Goal: Task Accomplishment & Management: Use online tool/utility

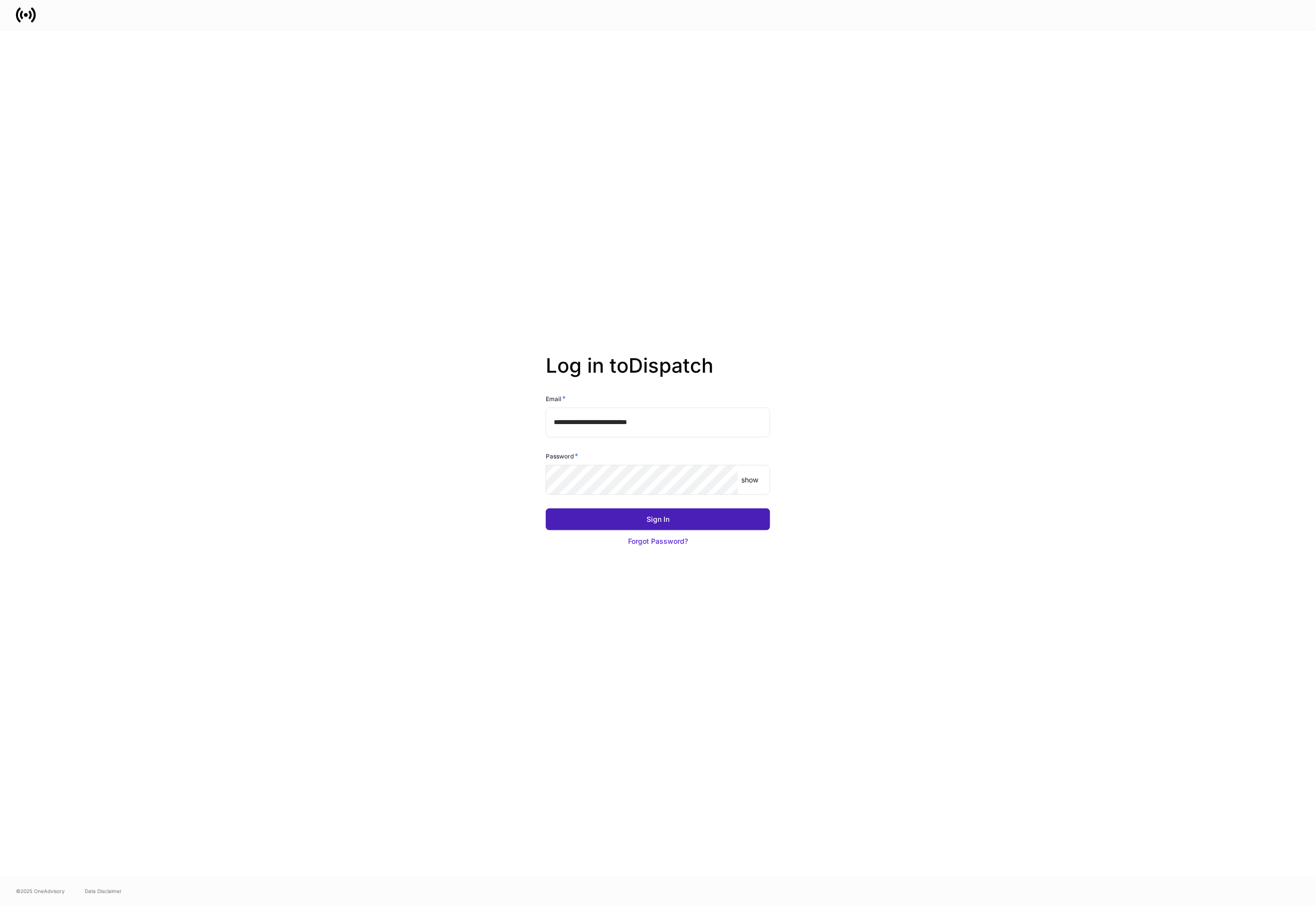
click at [644, 523] on button "Sign In" at bounding box center [658, 519] width 225 height 22
drag, startPoint x: 675, startPoint y: 429, endPoint x: 524, endPoint y: 419, distance: 151.3
click at [524, 419] on div "**********" at bounding box center [657, 453] width 535 height 846
type input "**********"
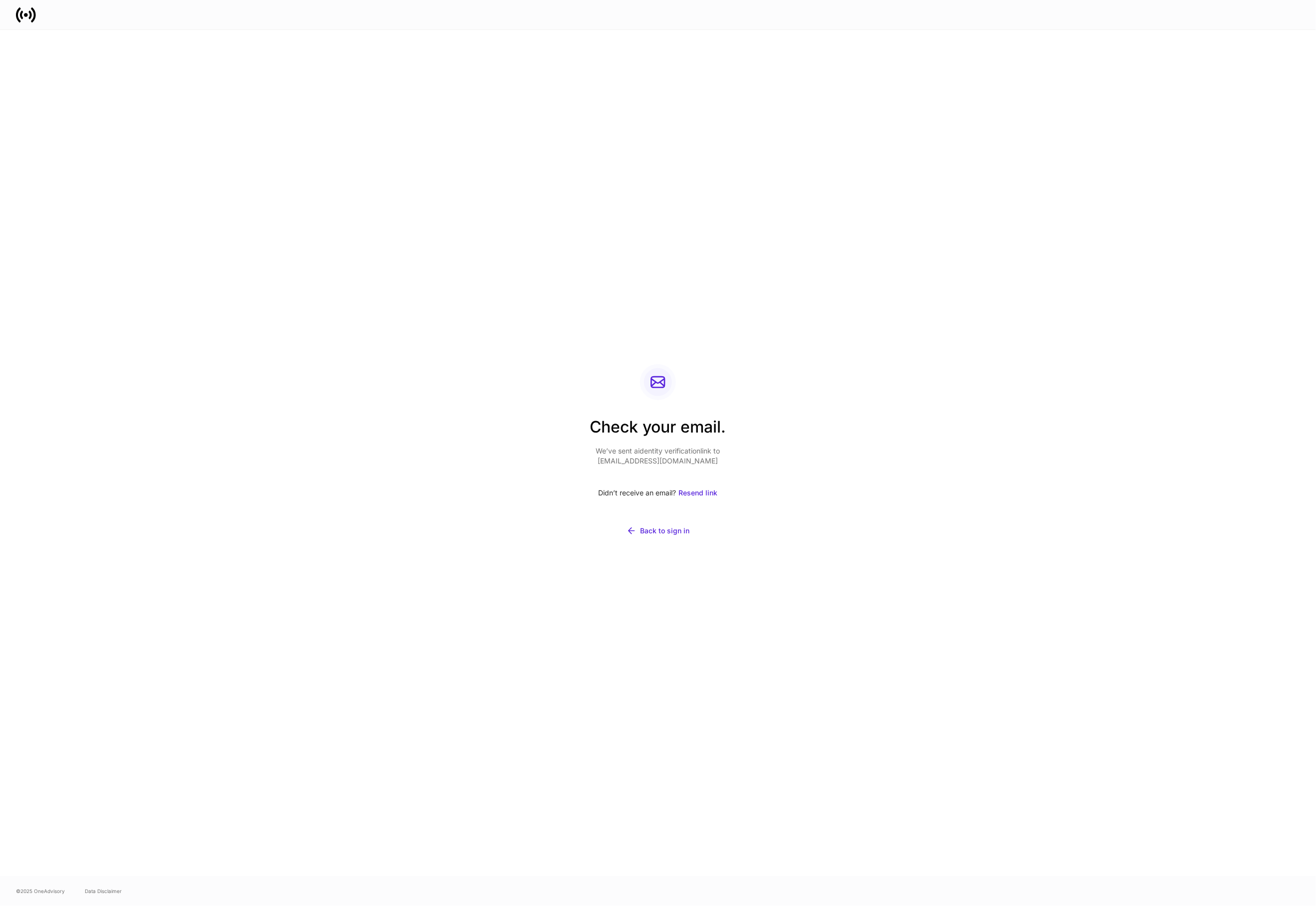
click at [250, 174] on div "Check your email. We’ve sent a identity verification link to abenvie+demo+super…" at bounding box center [658, 453] width 1316 height 846
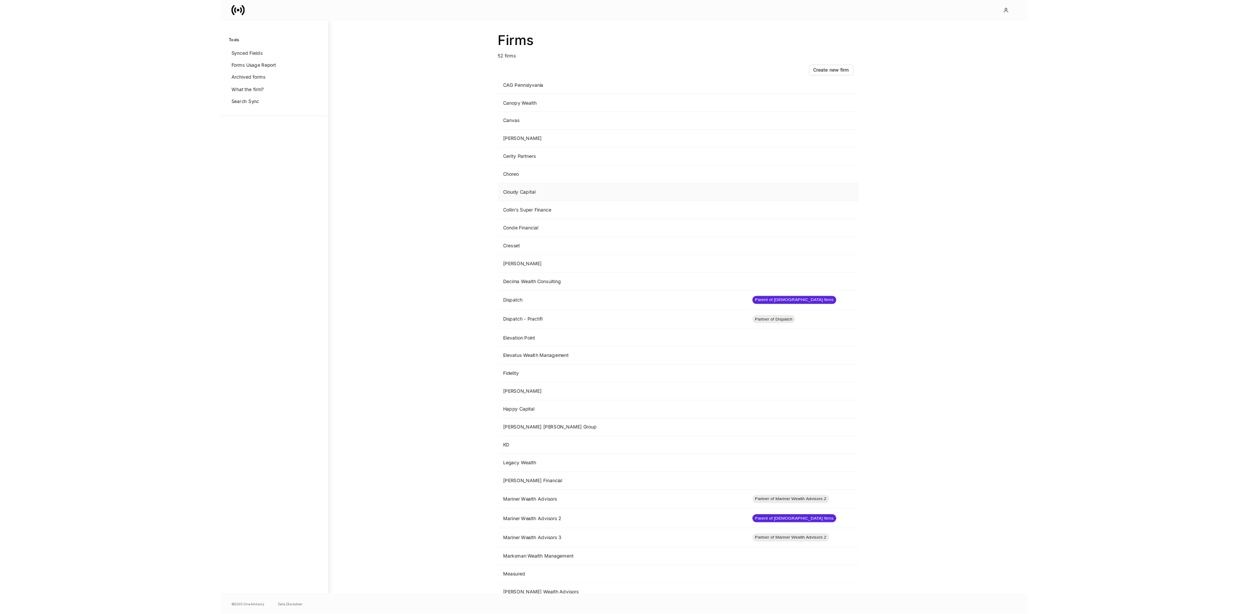
scroll to position [295, 0]
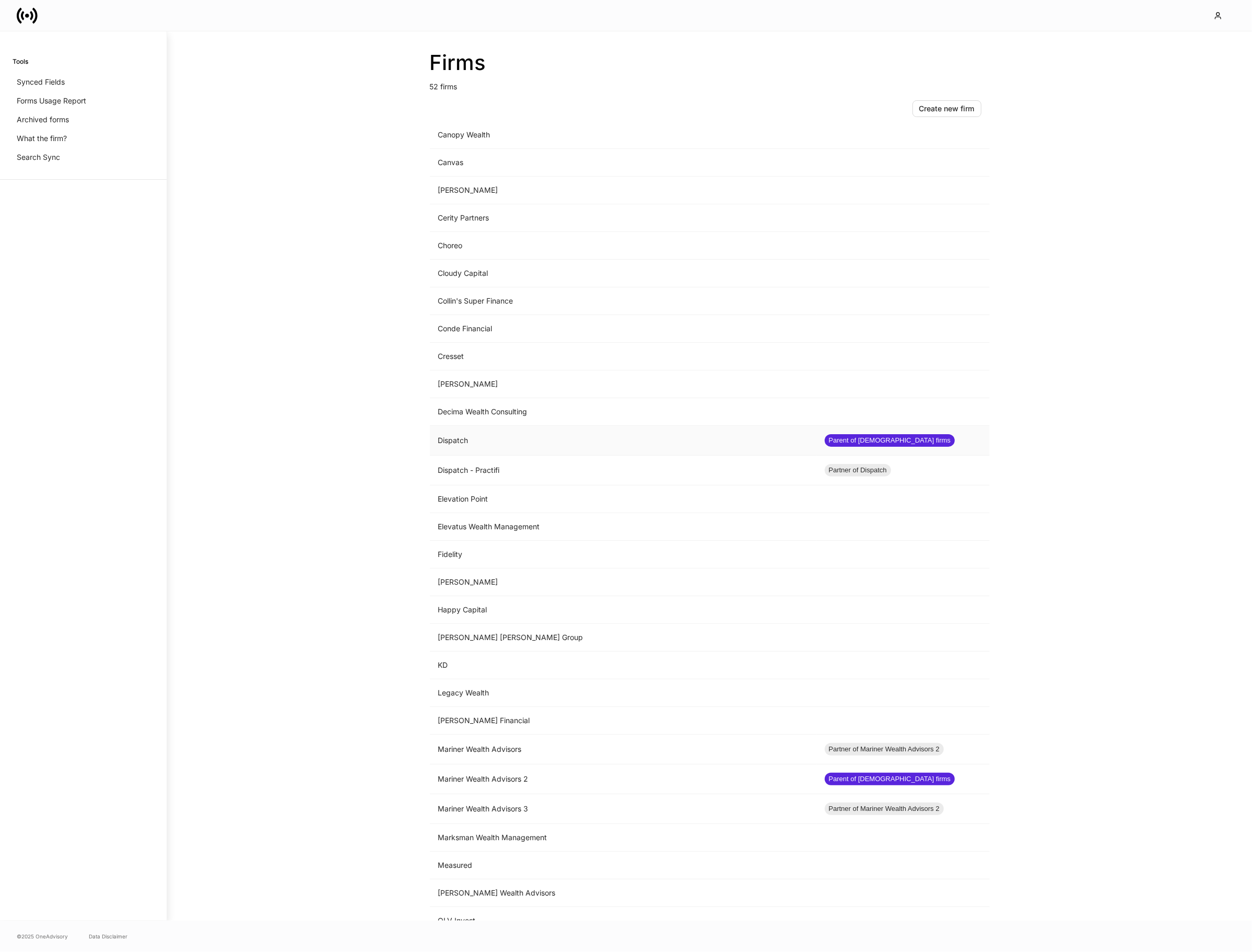
click at [507, 448] on td "Dispatch" at bounding box center [623, 440] width 386 height 30
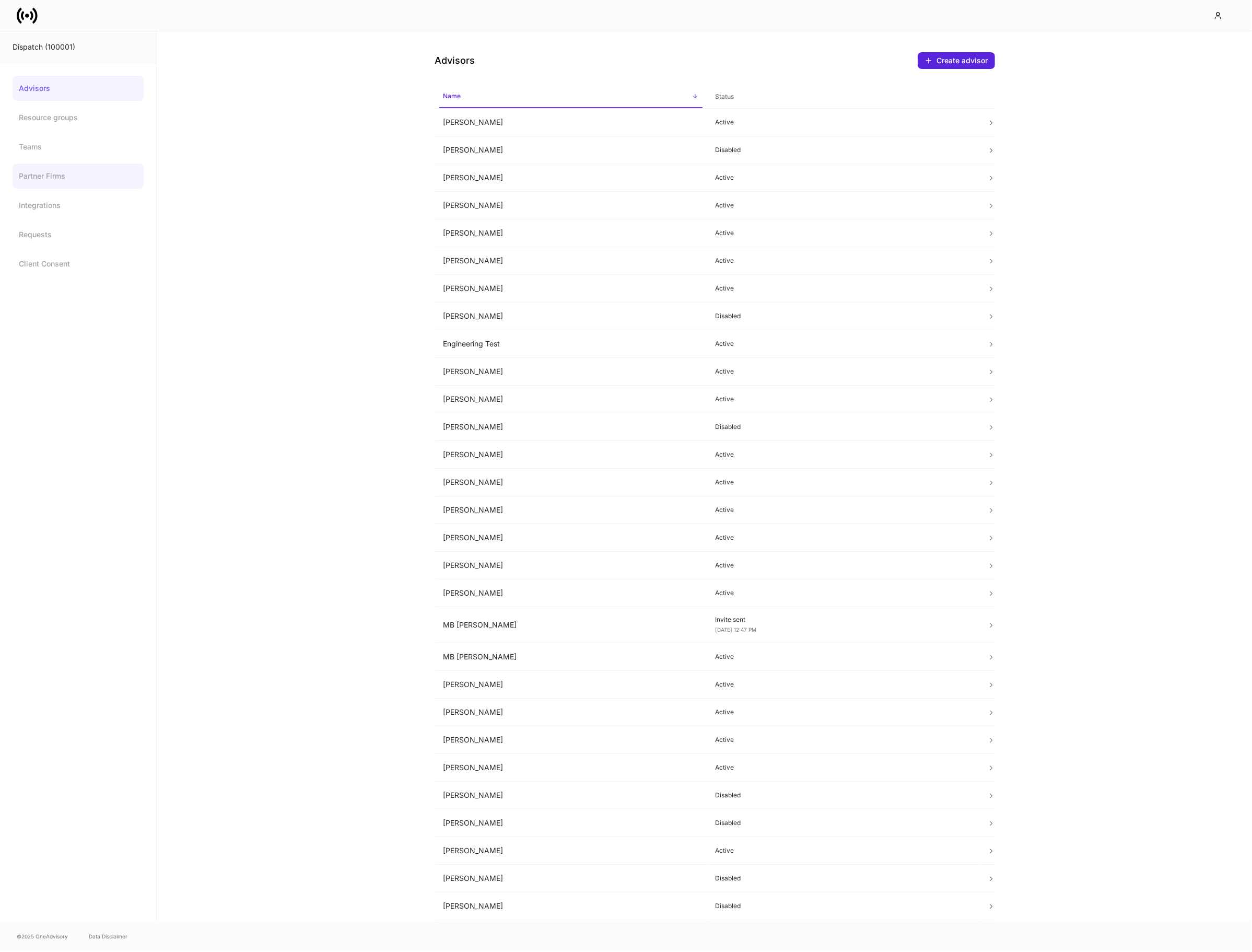
click at [70, 171] on link "Partner Firms" at bounding box center [78, 176] width 131 height 25
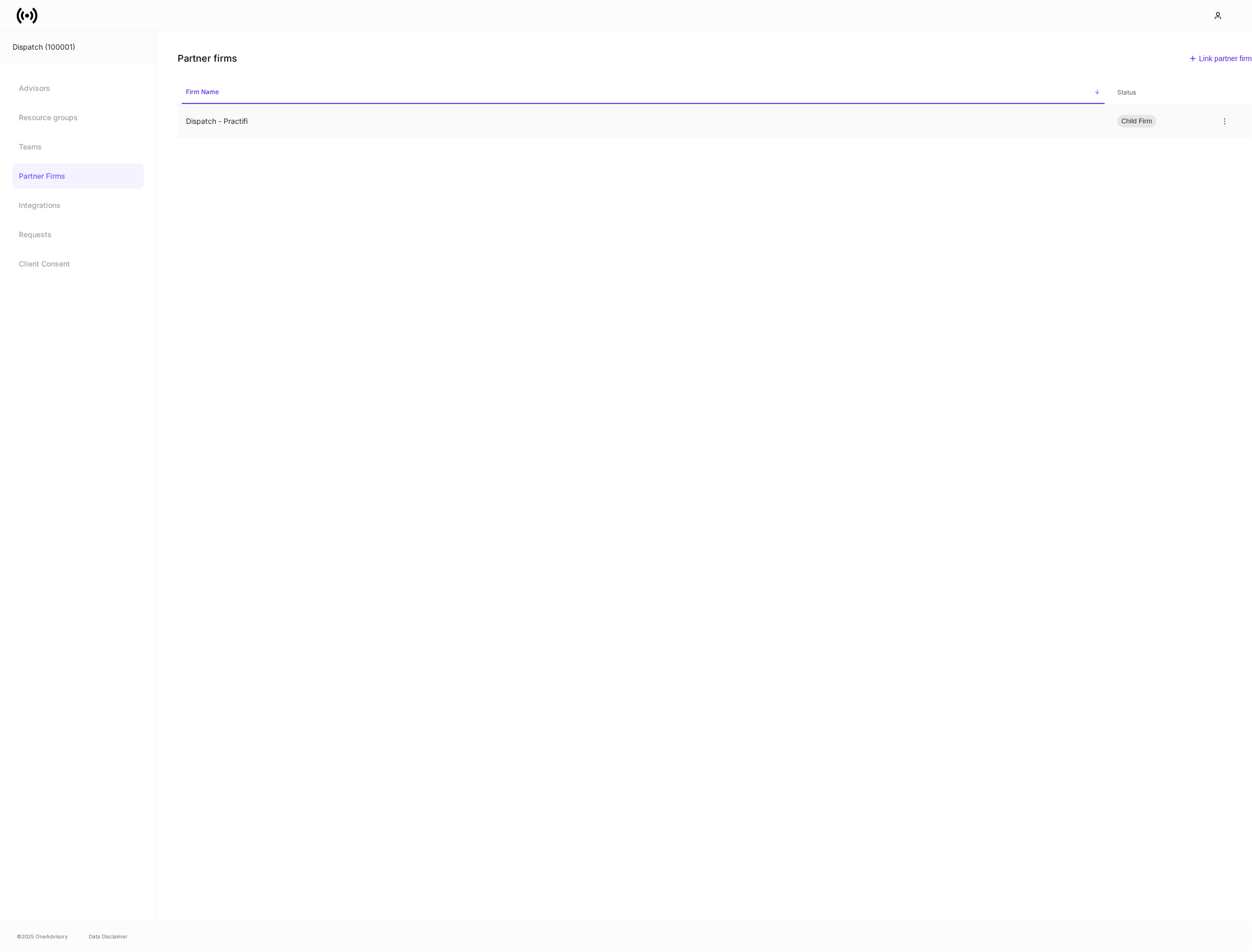
click at [563, 121] on td "Dispatch - Practifi" at bounding box center [643, 120] width 931 height 34
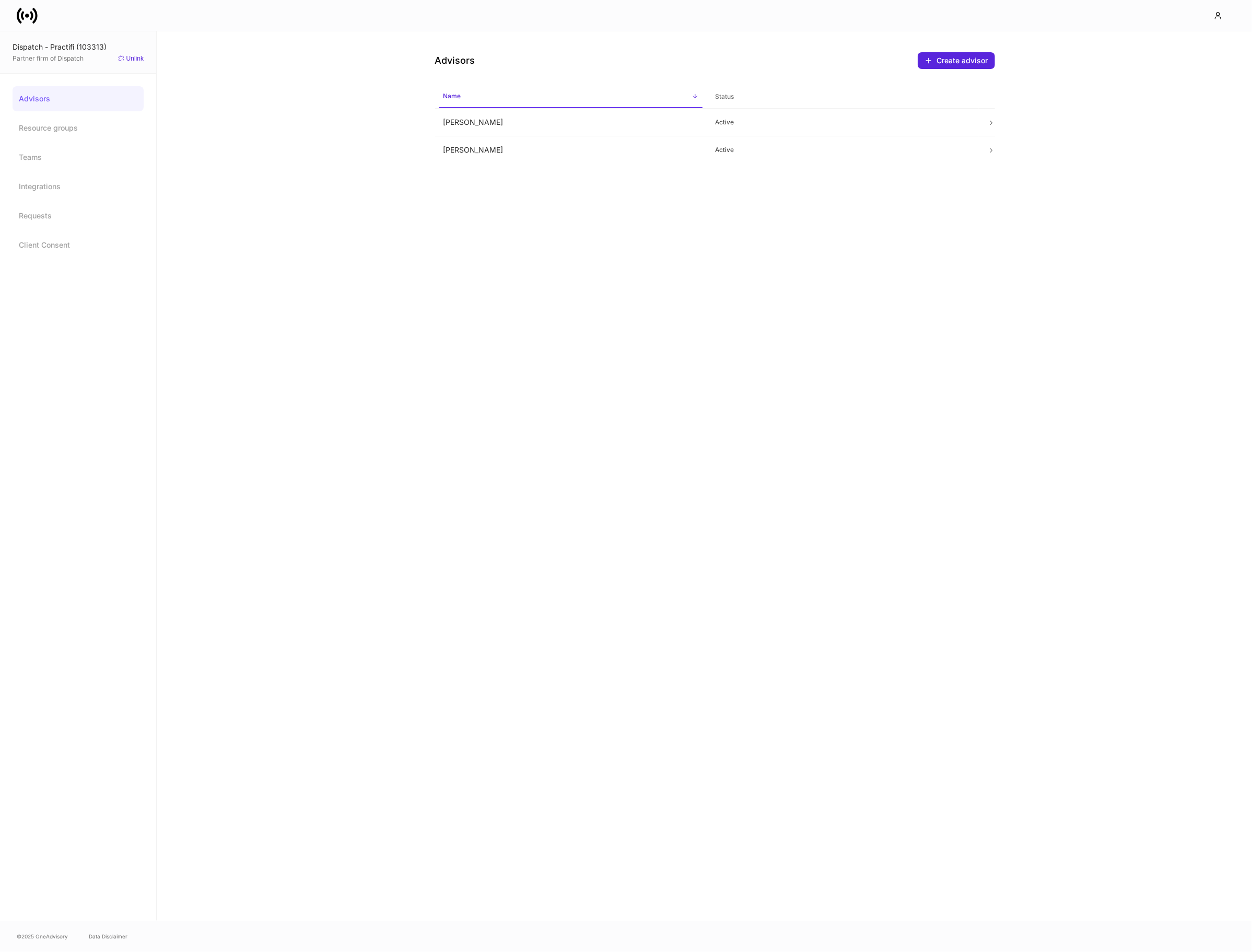
click at [28, 25] on icon at bounding box center [27, 15] width 21 height 21
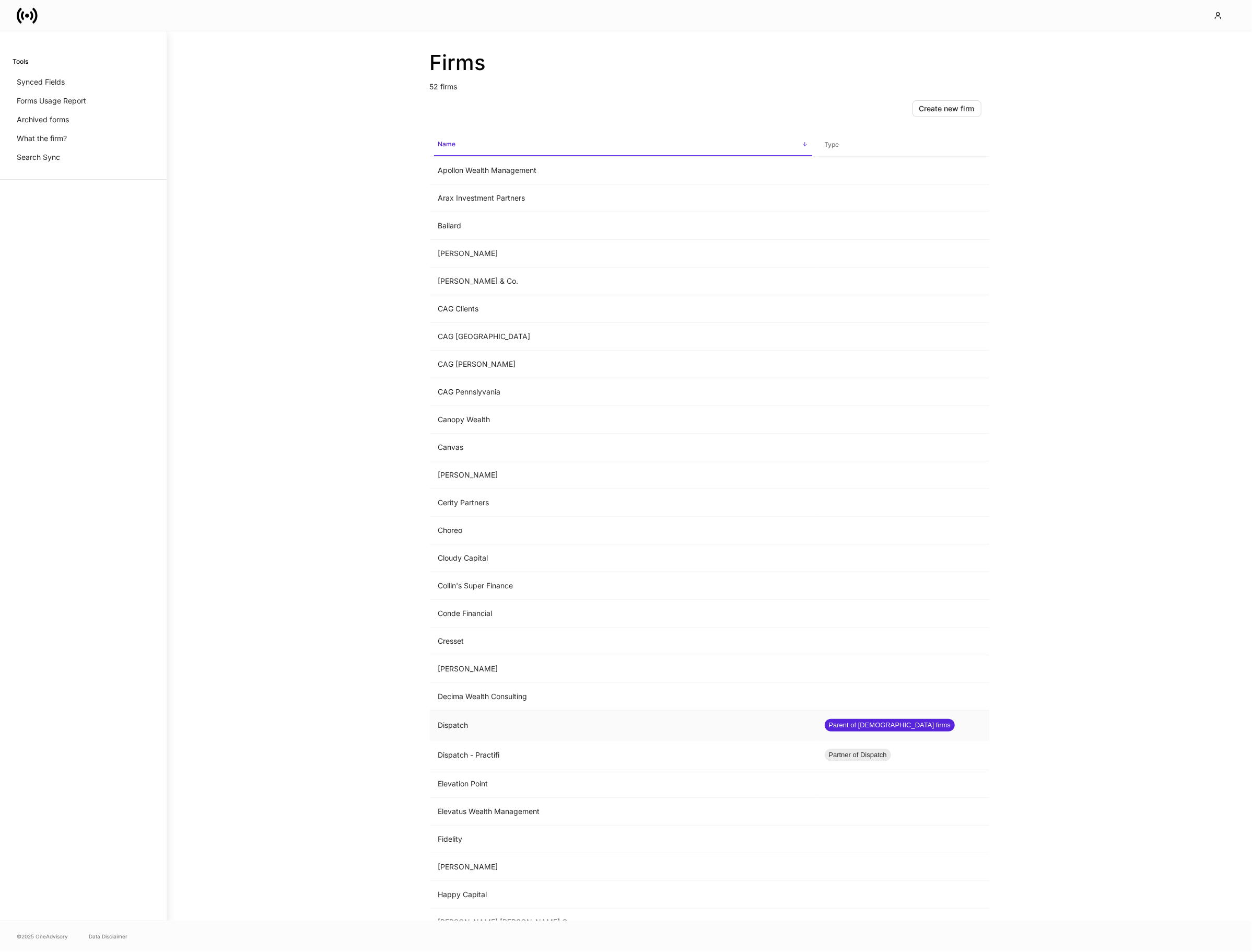
click at [523, 728] on td "Dispatch" at bounding box center [623, 725] width 386 height 30
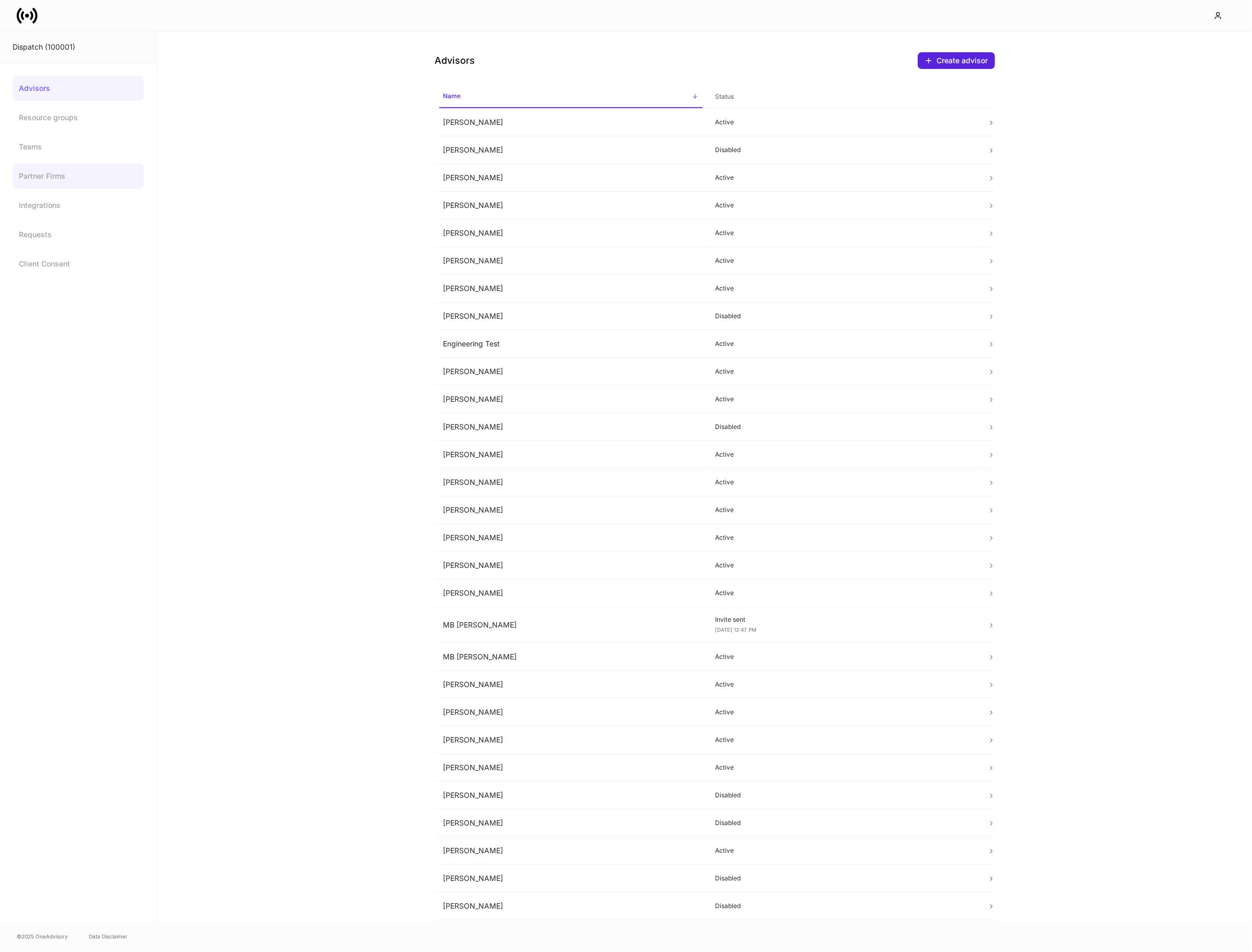
click at [63, 184] on link "Partner Firms" at bounding box center [78, 176] width 131 height 25
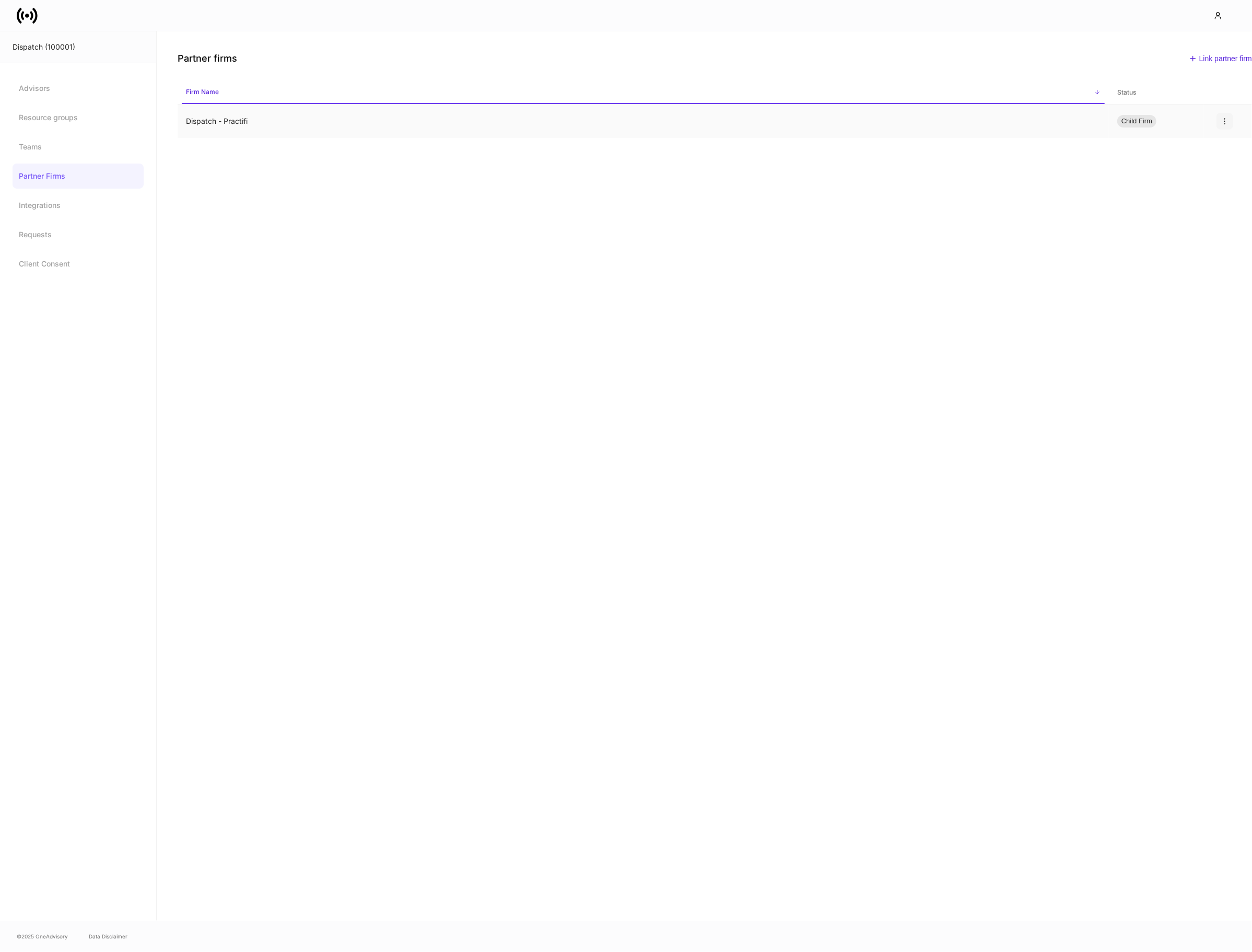
click at [1224, 124] on icon "button" at bounding box center [1225, 120] width 9 height 9
click at [1212, 142] on p "Unlink" at bounding box center [1214, 145] width 21 height 11
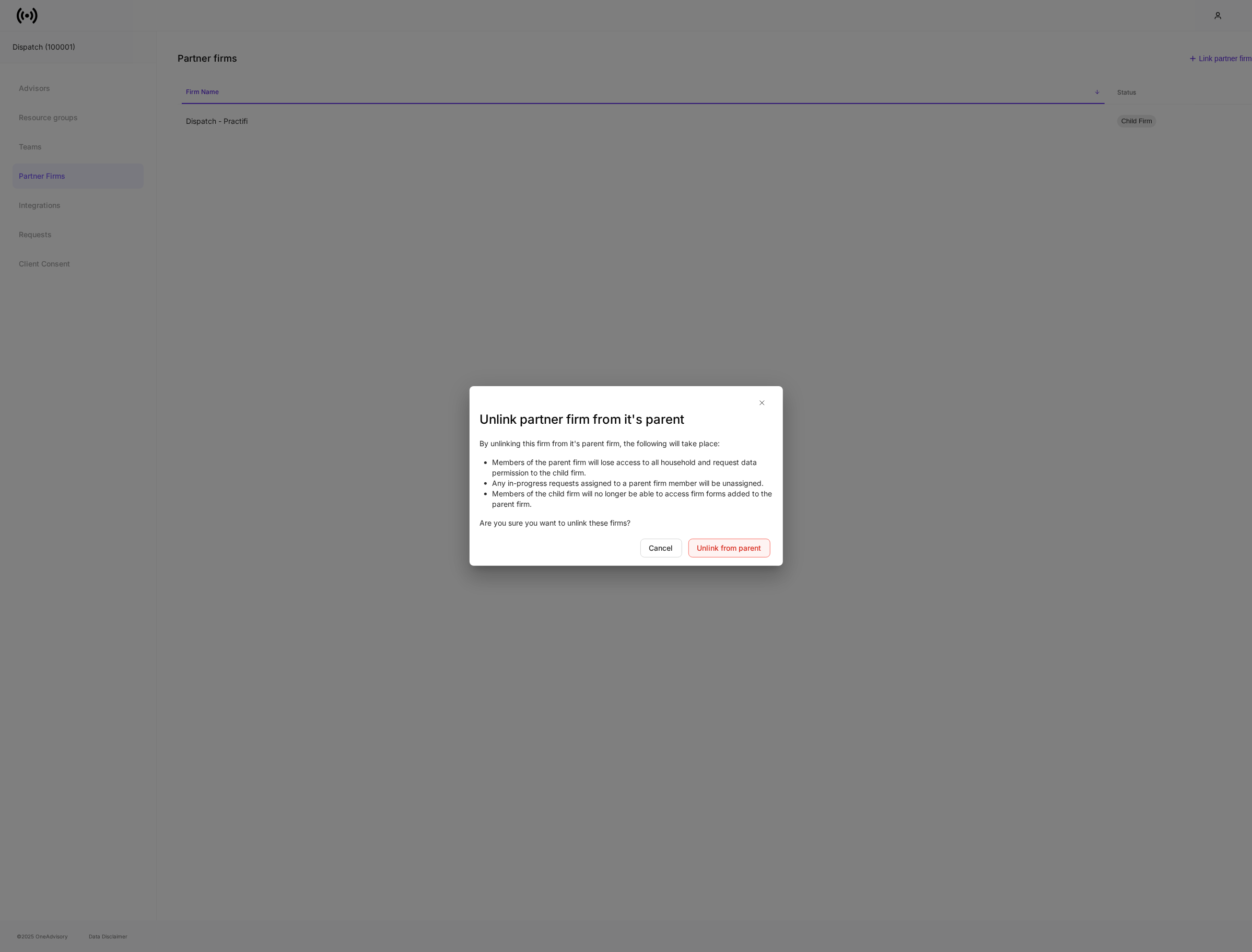
click at [719, 551] on div "Unlink from parent" at bounding box center [730, 547] width 65 height 11
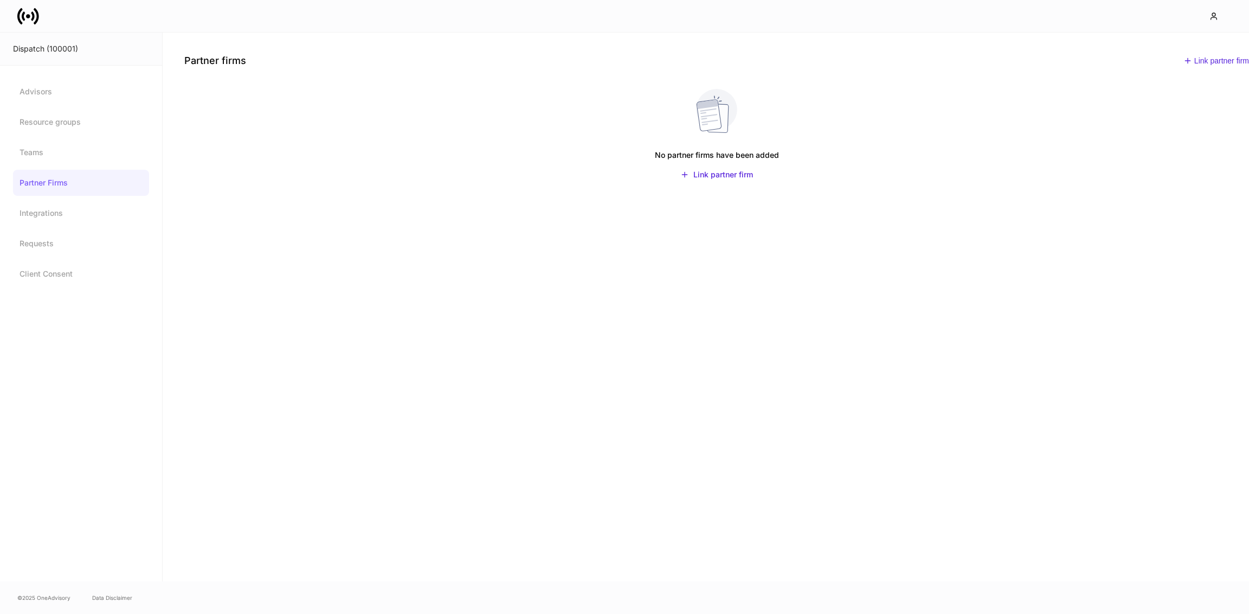
click at [22, 19] on icon at bounding box center [28, 16] width 22 height 22
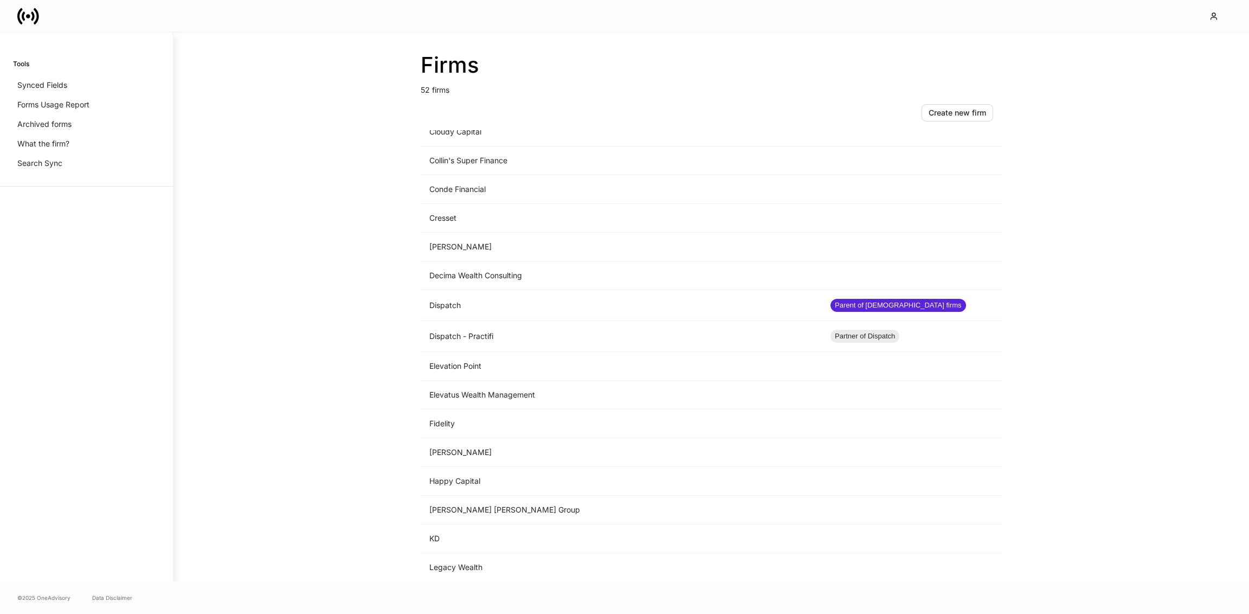
scroll to position [475, 0]
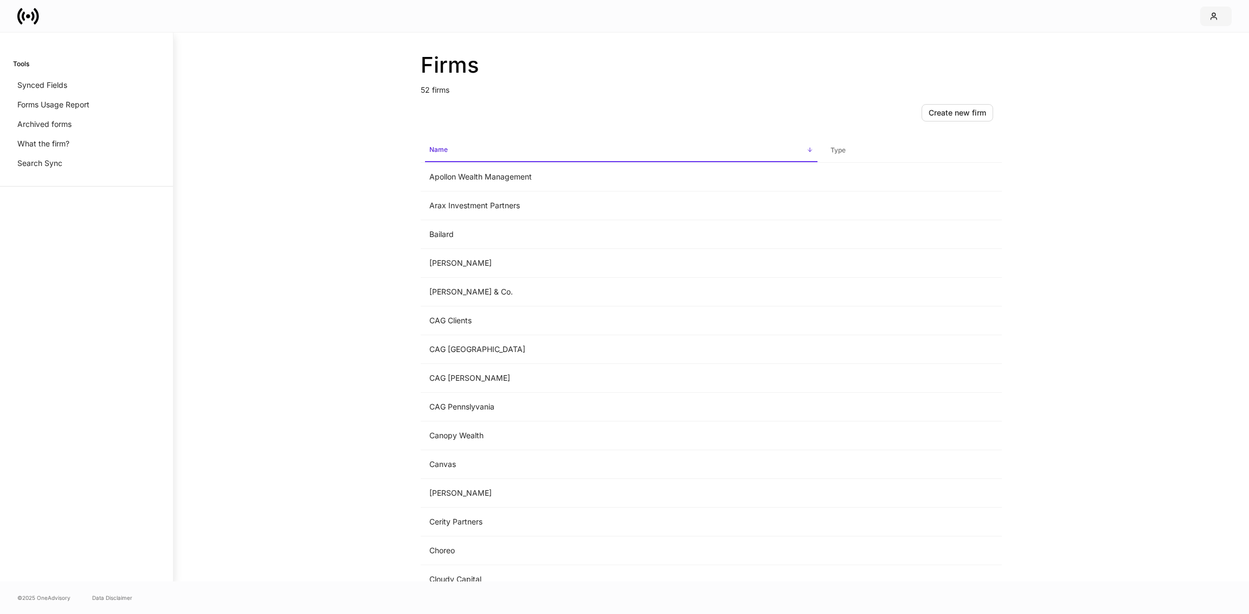
click at [1217, 22] on button "button" at bounding box center [1215, 17] width 31 height 20
click at [1154, 100] on li "Logout" at bounding box center [1166, 96] width 130 height 21
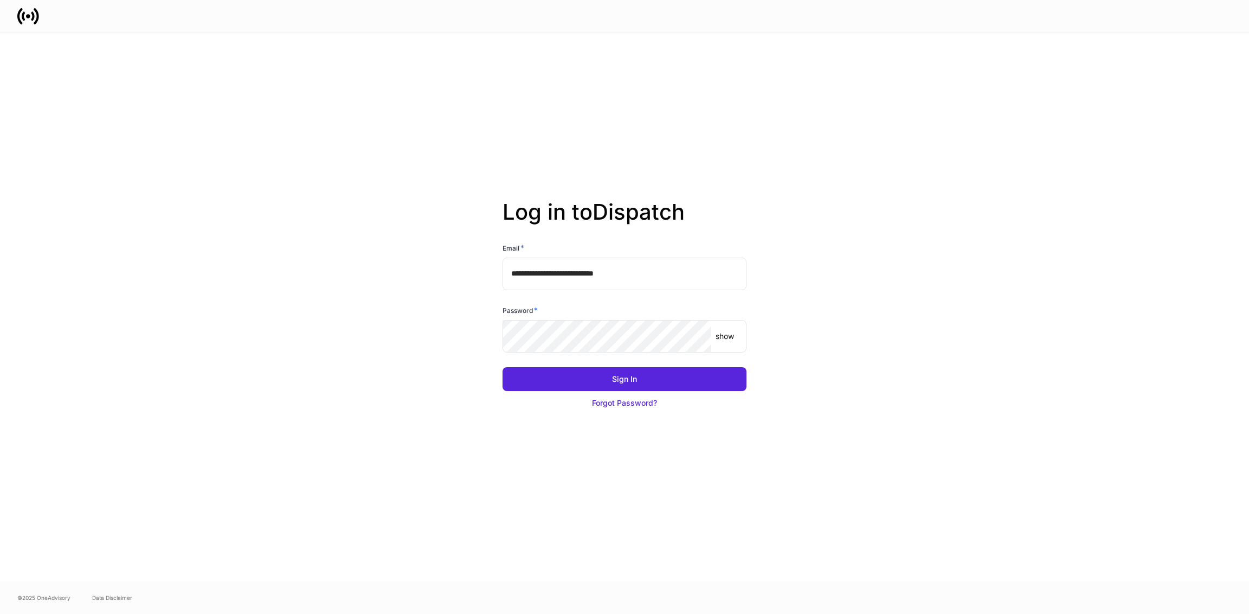
click at [630, 312] on div "Password *" at bounding box center [624, 312] width 244 height 15
click at [502, 367] on button "Sign In" at bounding box center [624, 379] width 244 height 24
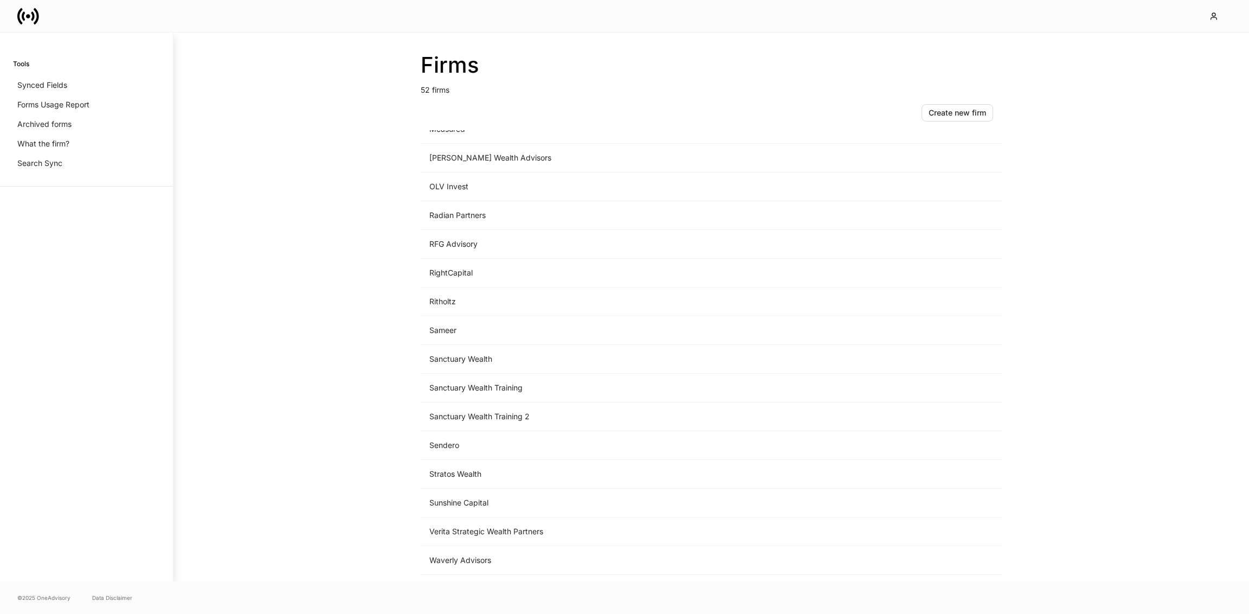
scroll to position [1059, 0]
click at [22, 13] on icon at bounding box center [28, 16] width 22 height 22
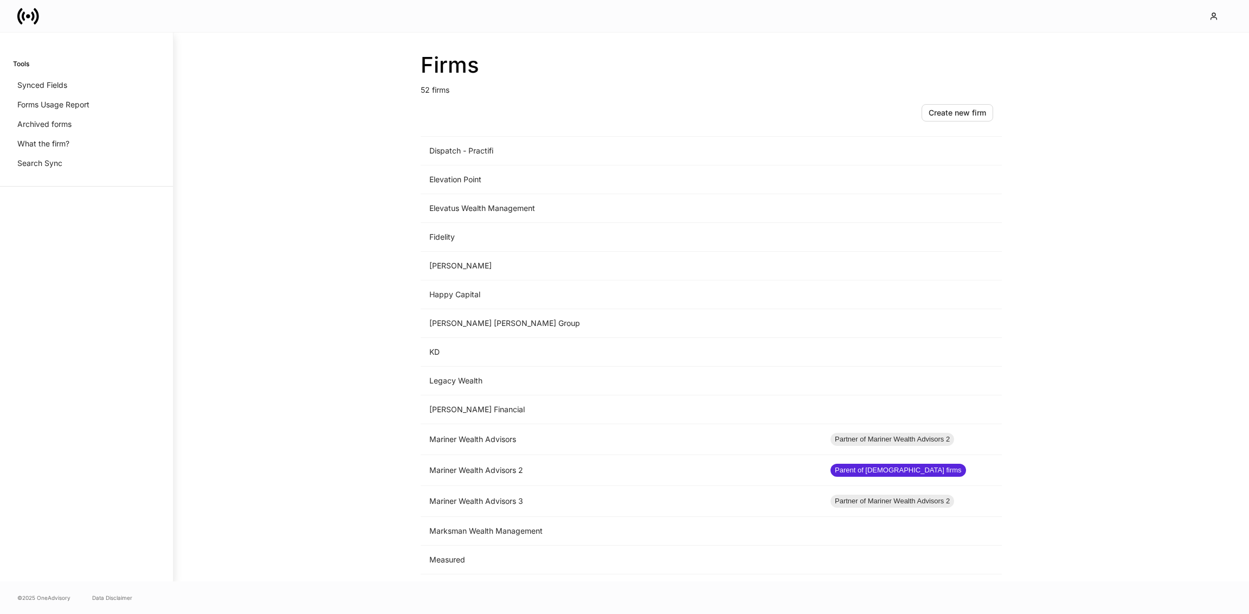
scroll to position [560, 0]
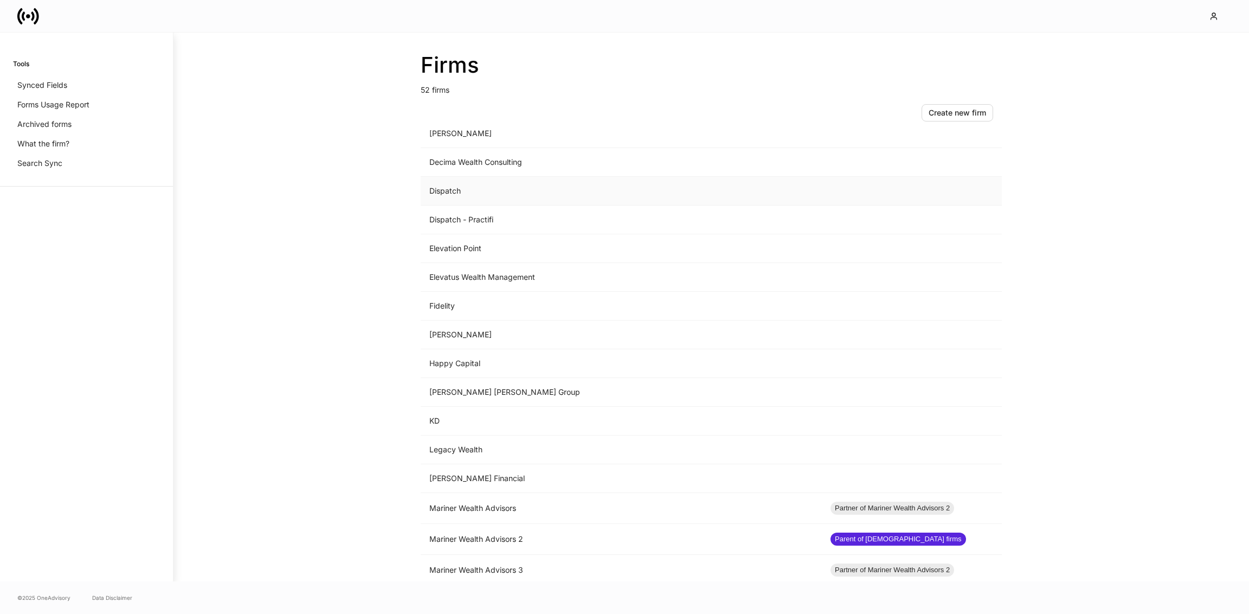
click at [449, 198] on td "Dispatch" at bounding box center [621, 191] width 401 height 29
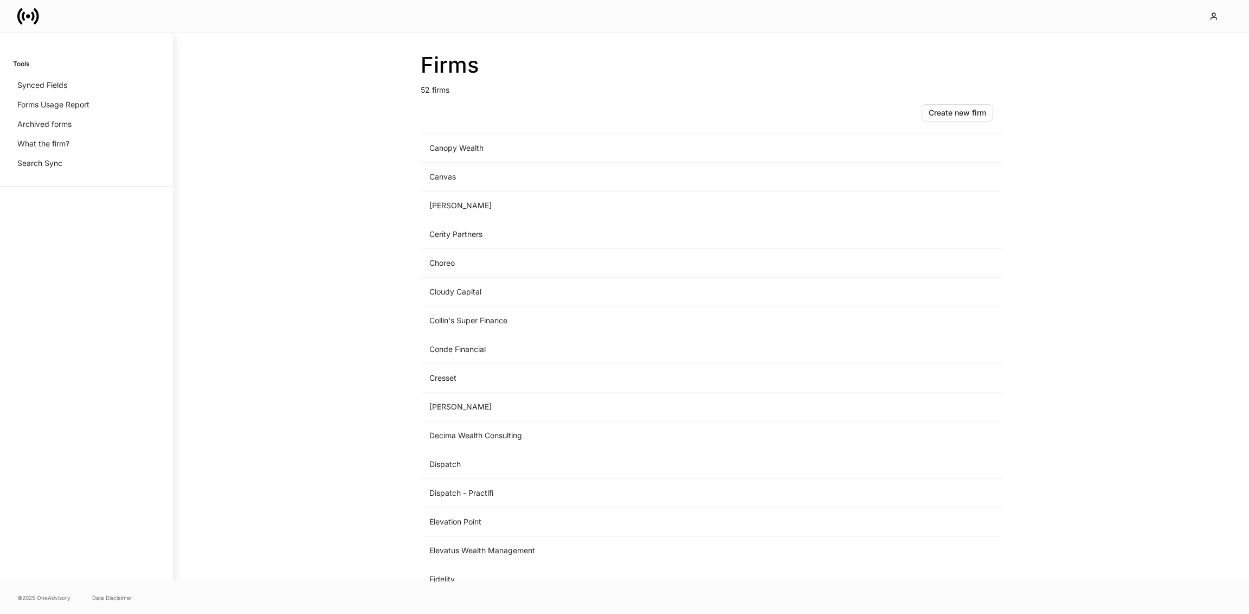
scroll to position [341, 0]
click at [489, 442] on td "Dispatch - Practifi" at bounding box center [621, 439] width 401 height 29
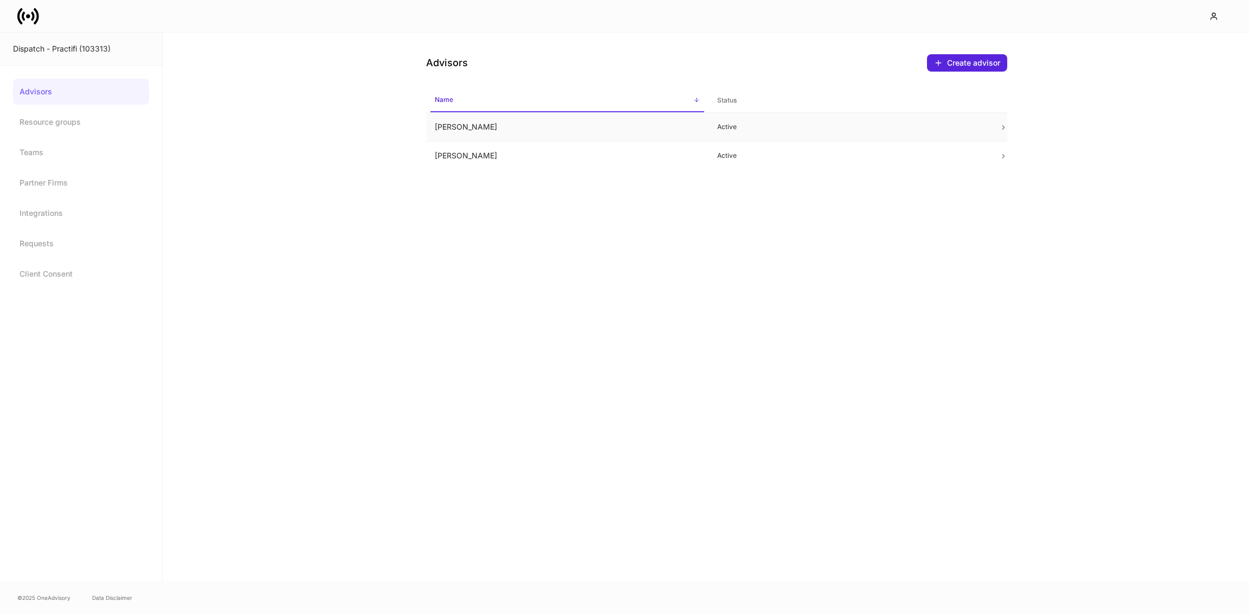
click at [467, 137] on td "[PERSON_NAME]" at bounding box center [567, 127] width 282 height 29
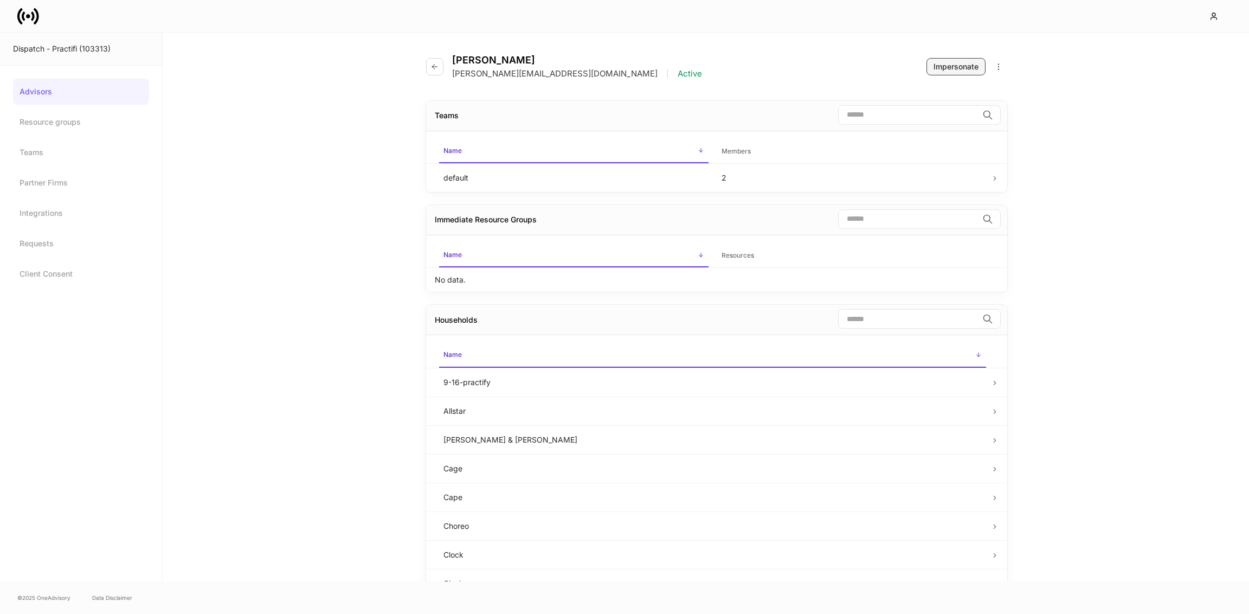
click at [960, 62] on div "Impersonate" at bounding box center [955, 66] width 45 height 11
